Goal: Navigation & Orientation: Find specific page/section

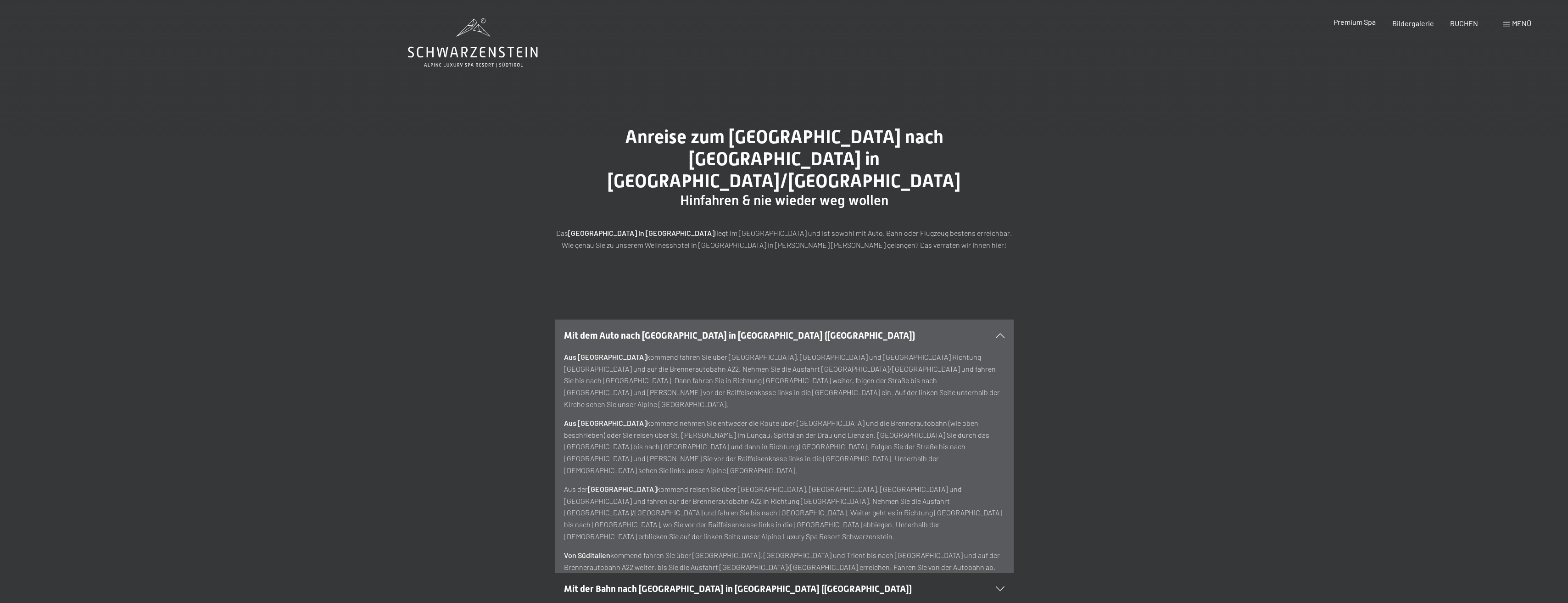
click at [1364, 23] on span "Premium Spa" at bounding box center [1354, 22] width 42 height 9
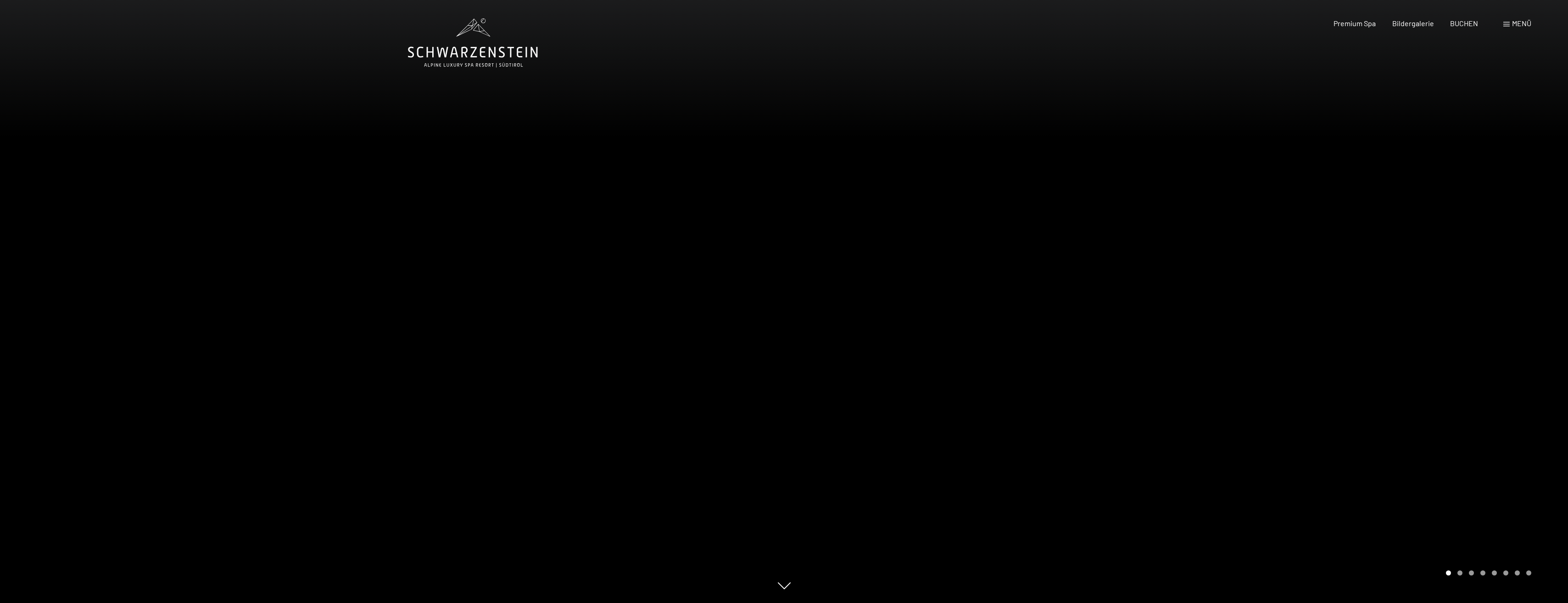
click at [1300, 281] on div at bounding box center [1176, 301] width 784 height 603
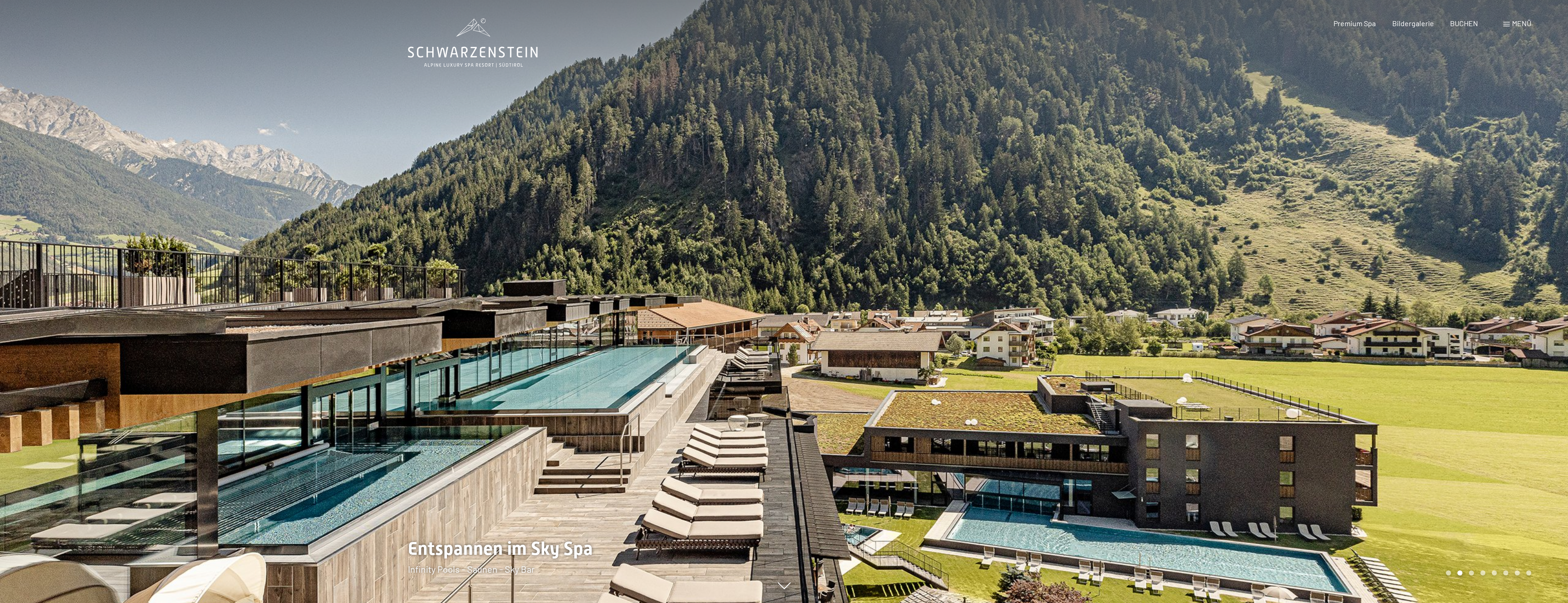
click at [1300, 281] on div at bounding box center [1176, 301] width 784 height 603
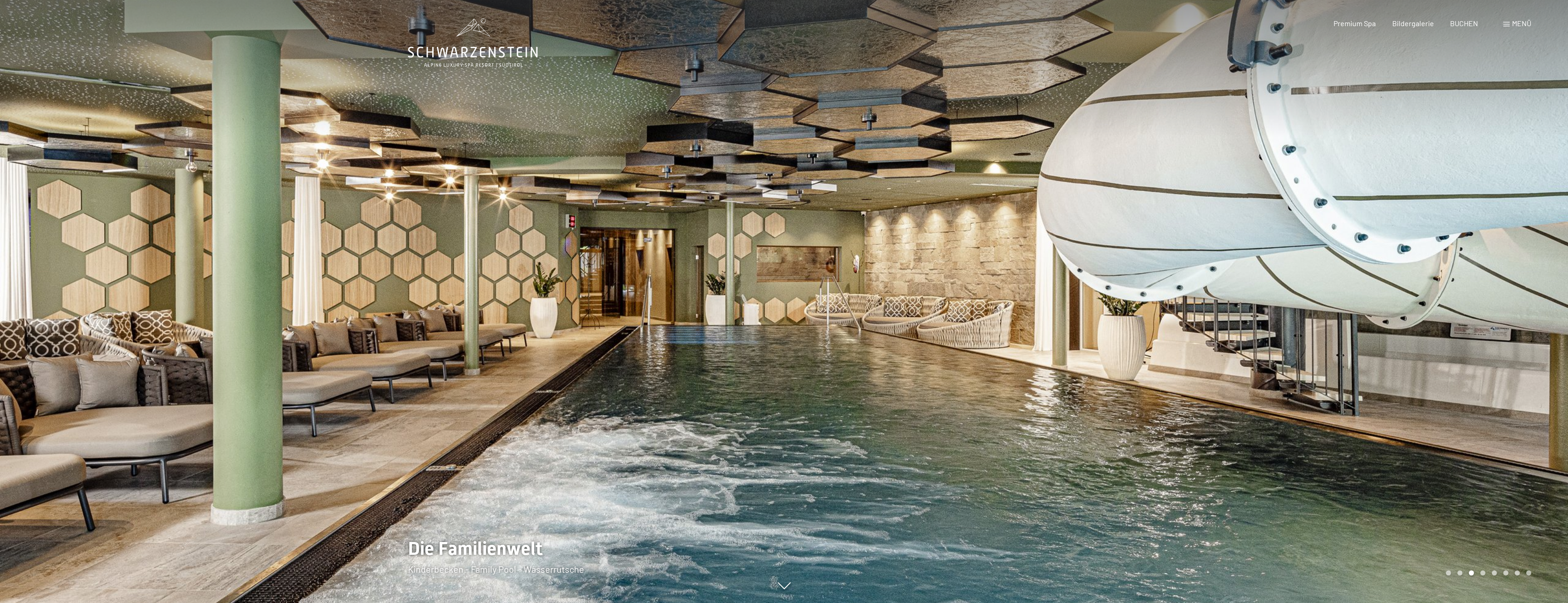
click at [1300, 281] on div at bounding box center [1176, 301] width 784 height 603
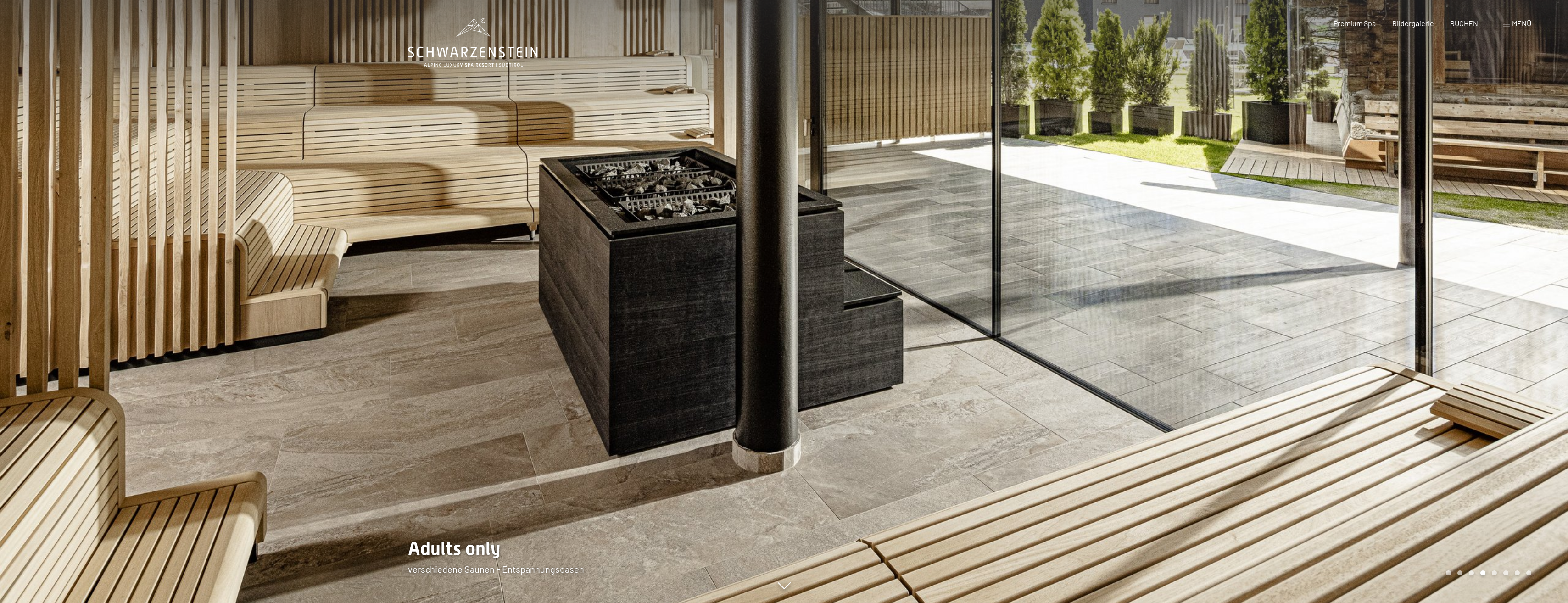
click at [1311, 270] on div at bounding box center [1176, 301] width 784 height 603
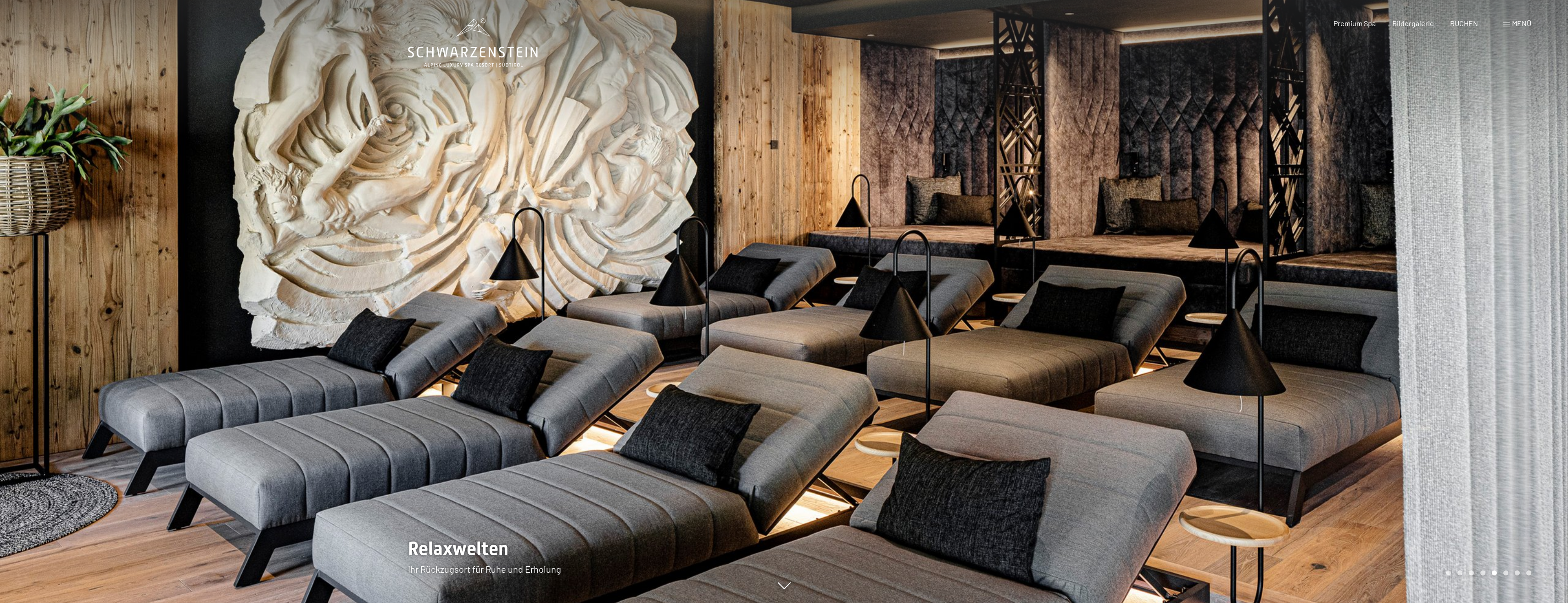
click at [1311, 270] on div at bounding box center [1176, 301] width 784 height 603
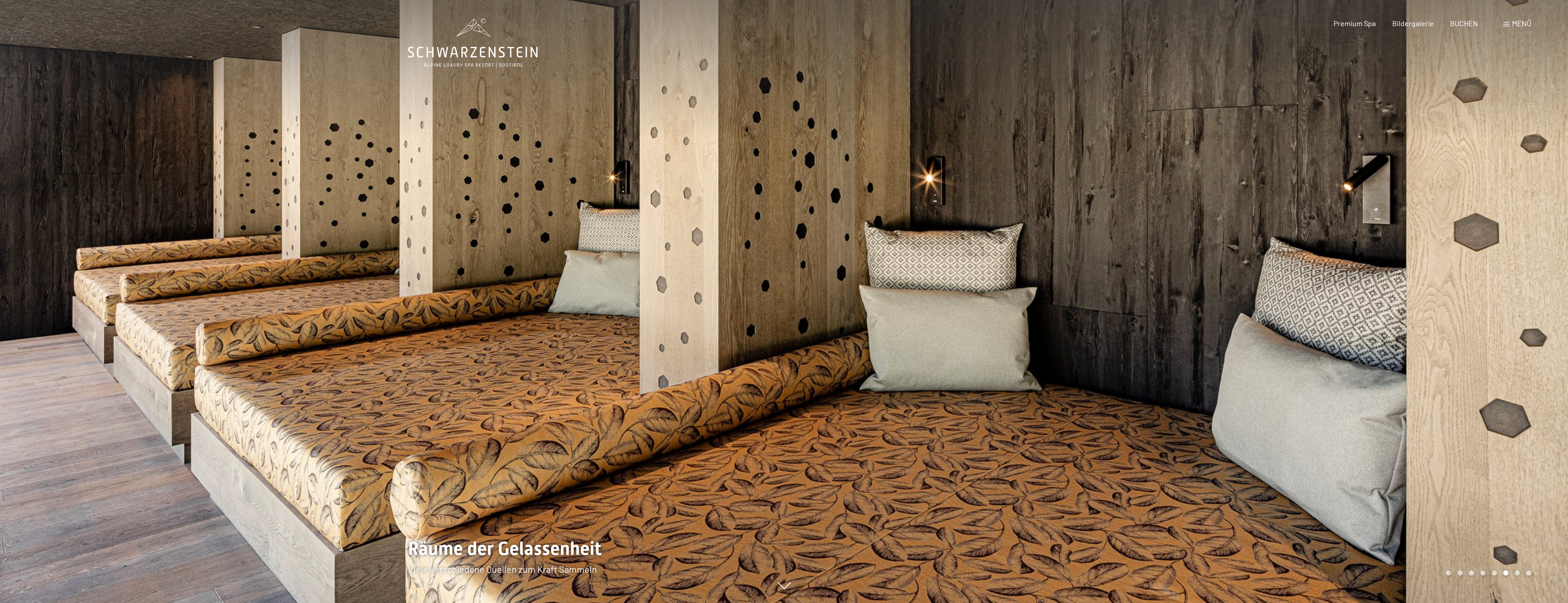
click at [1311, 270] on div at bounding box center [1176, 301] width 784 height 603
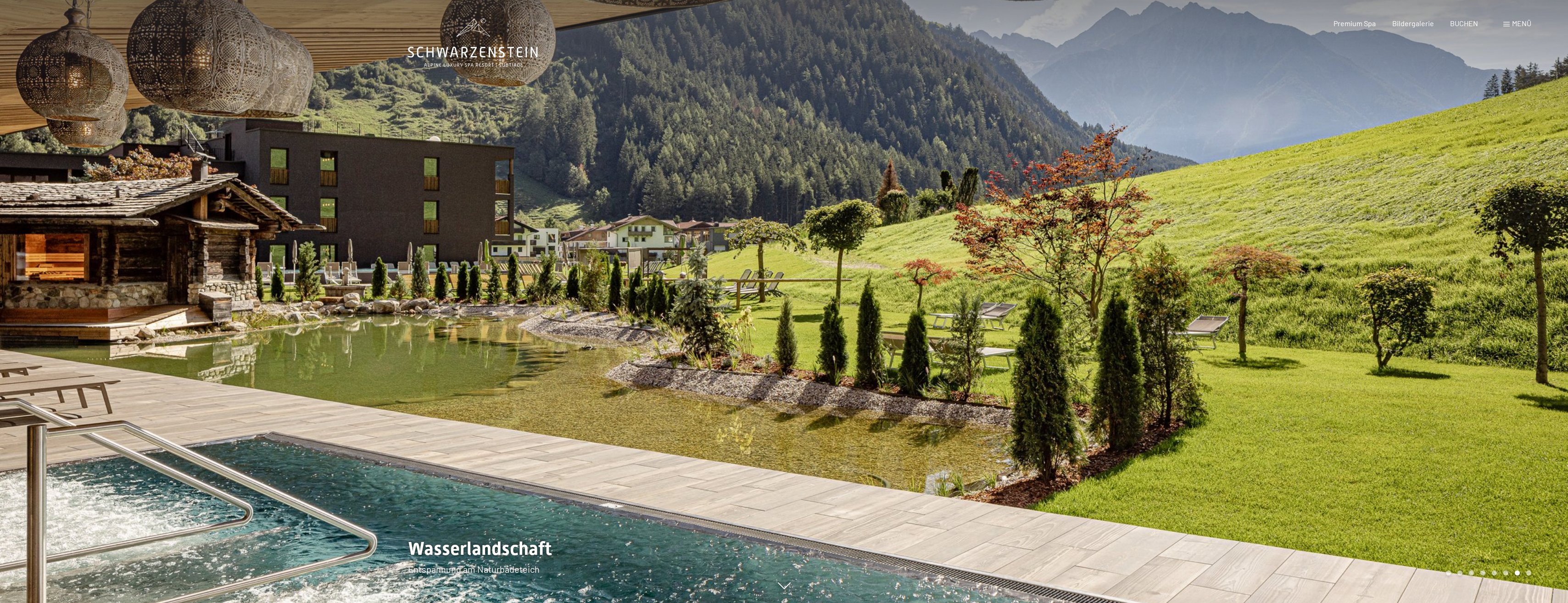
click at [1311, 270] on div at bounding box center [1176, 301] width 784 height 603
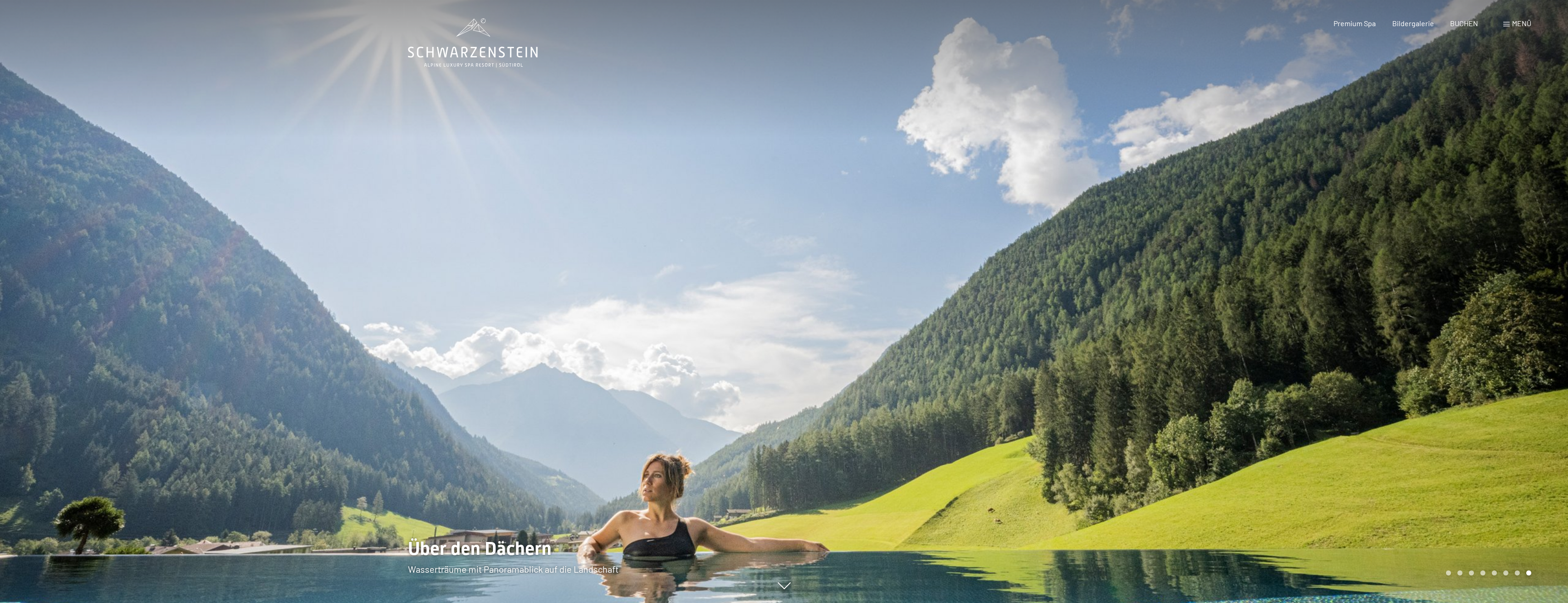
click at [1311, 270] on div at bounding box center [1176, 301] width 784 height 603
